Goal: Information Seeking & Learning: Find specific page/section

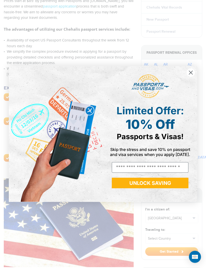
scroll to position [257, 0]
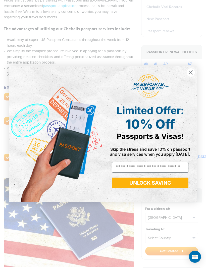
click at [128, 55] on div "Close dialog Limited Offer: 10% Off Passports & Visas! Skip the stress and save…" at bounding box center [103, 134] width 206 height 268
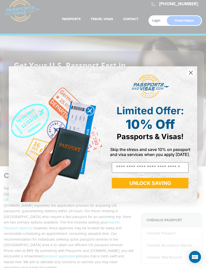
scroll to position [6, 0]
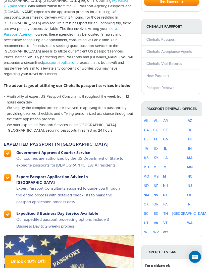
scroll to position [201, 0]
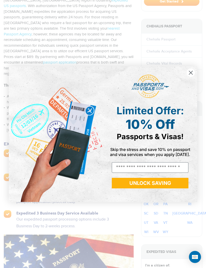
click at [198, 84] on div "Close dialog Limited Offer: 10% Off Passports & Visas! Skip the stress and save…" at bounding box center [103, 134] width 198 height 146
click at [194, 77] on circle "Close dialog" at bounding box center [190, 72] width 8 height 8
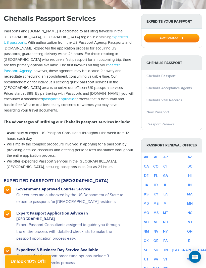
scroll to position [168, 0]
